Goal: Entertainment & Leisure: Consume media (video, audio)

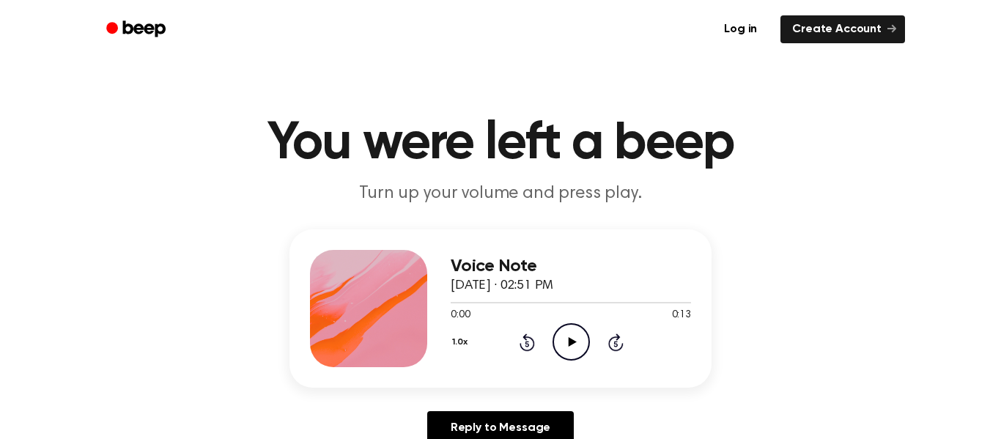
click at [589, 338] on circle at bounding box center [571, 342] width 36 height 36
click at [574, 350] on icon "Play Audio" at bounding box center [571, 341] width 37 height 37
drag, startPoint x: 589, startPoint y: 305, endPoint x: 541, endPoint y: 323, distance: 50.8
click at [541, 323] on div "0:08 0:13 Your browser does not support the [object Object] element." at bounding box center [571, 309] width 240 height 27
click at [620, 306] on div at bounding box center [571, 302] width 240 height 12
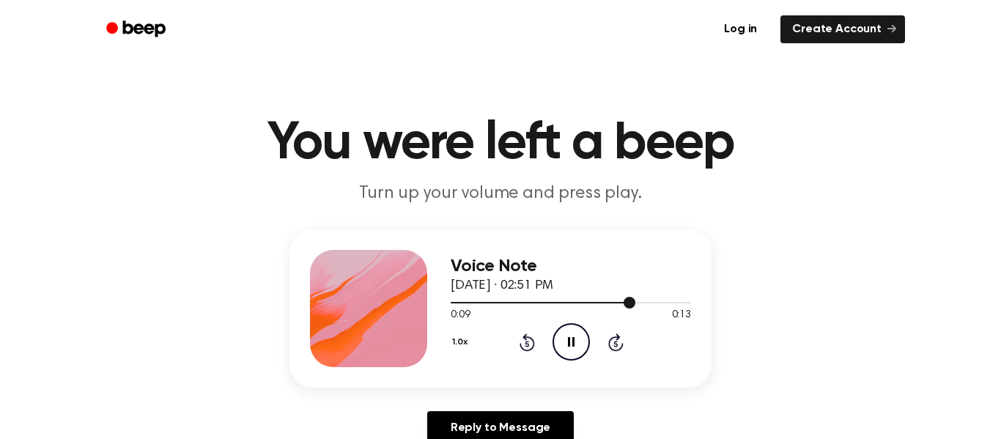
click at [573, 301] on div at bounding box center [571, 302] width 240 height 12
click at [452, 302] on div at bounding box center [519, 302] width 137 height 1
click at [564, 341] on icon "Pause Audio" at bounding box center [571, 341] width 37 height 37
click at [564, 341] on icon "Play Audio" at bounding box center [571, 341] width 37 height 37
click at [578, 347] on icon "Play Audio" at bounding box center [571, 341] width 37 height 37
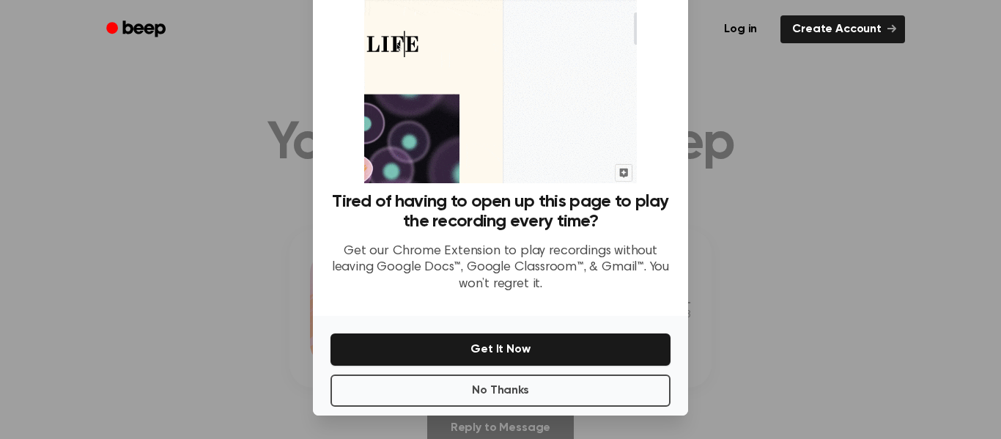
scroll to position [2, 0]
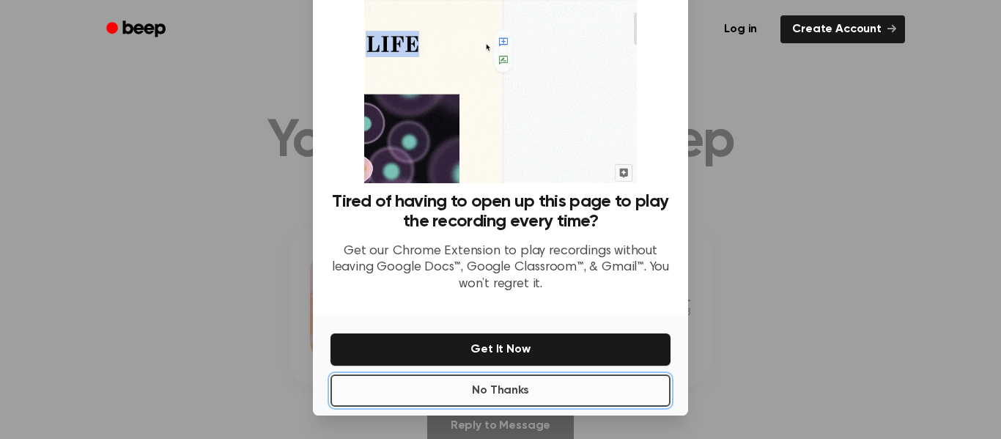
click at [551, 388] on button "No Thanks" at bounding box center [501, 391] width 340 height 32
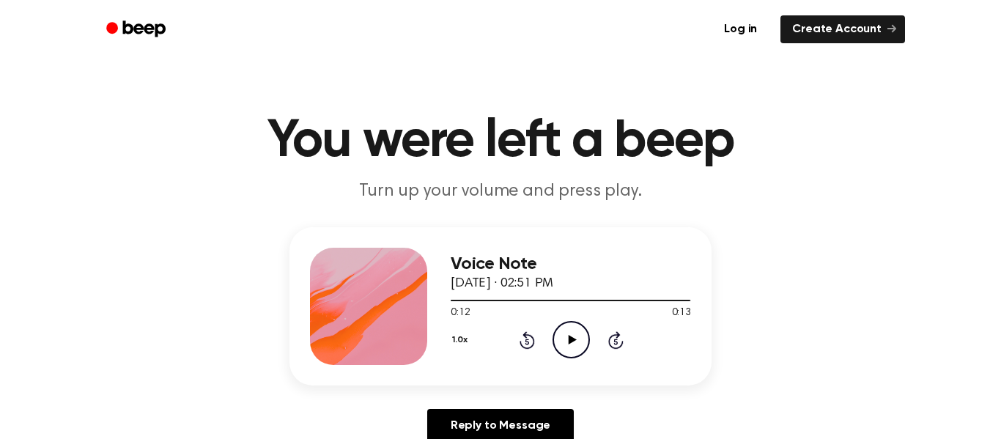
click at [563, 329] on icon "Play Audio" at bounding box center [571, 339] width 37 height 37
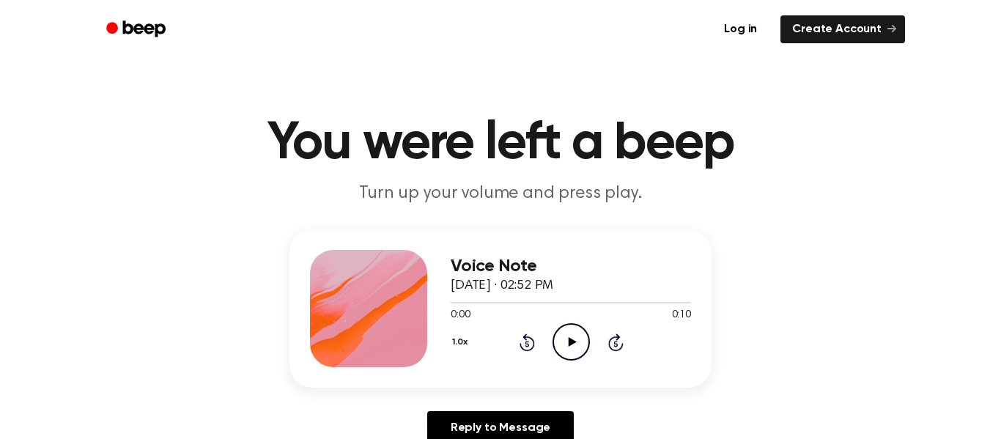
click at [569, 337] on icon "Play Audio" at bounding box center [571, 341] width 37 height 37
